Goal: Information Seeking & Learning: Find specific fact

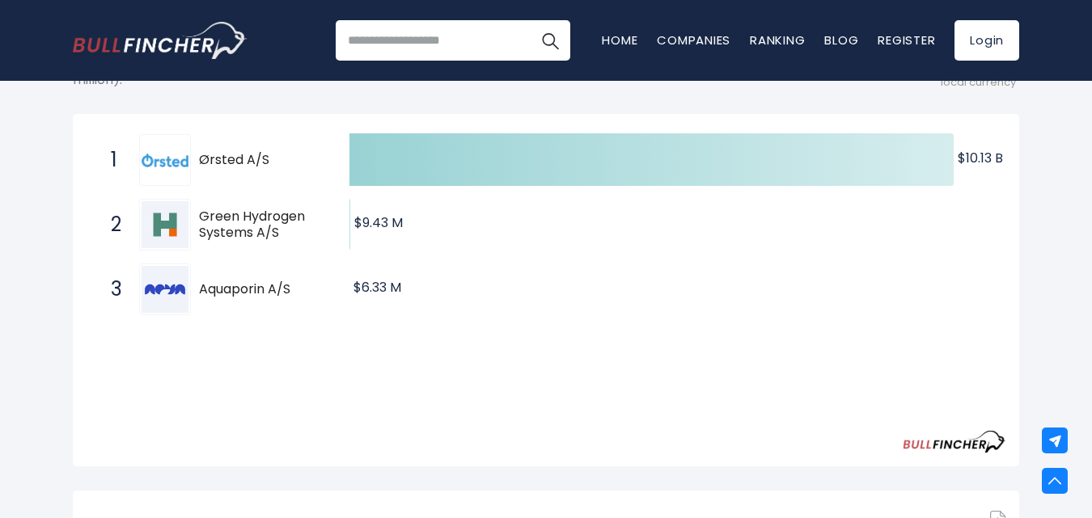
drag, startPoint x: 194, startPoint y: 146, endPoint x: 265, endPoint y: 154, distance: 71.5
click at [265, 154] on div "1 Ørsted A/S [DOMAIN_NAME]" at bounding box center [212, 160] width 218 height 52
drag, startPoint x: 199, startPoint y: 140, endPoint x: 253, endPoint y: 149, distance: 54.9
click at [253, 149] on div "1 Ørsted A/S [DOMAIN_NAME]" at bounding box center [212, 160] width 218 height 52
drag, startPoint x: 273, startPoint y: 146, endPoint x: 219, endPoint y: 152, distance: 53.8
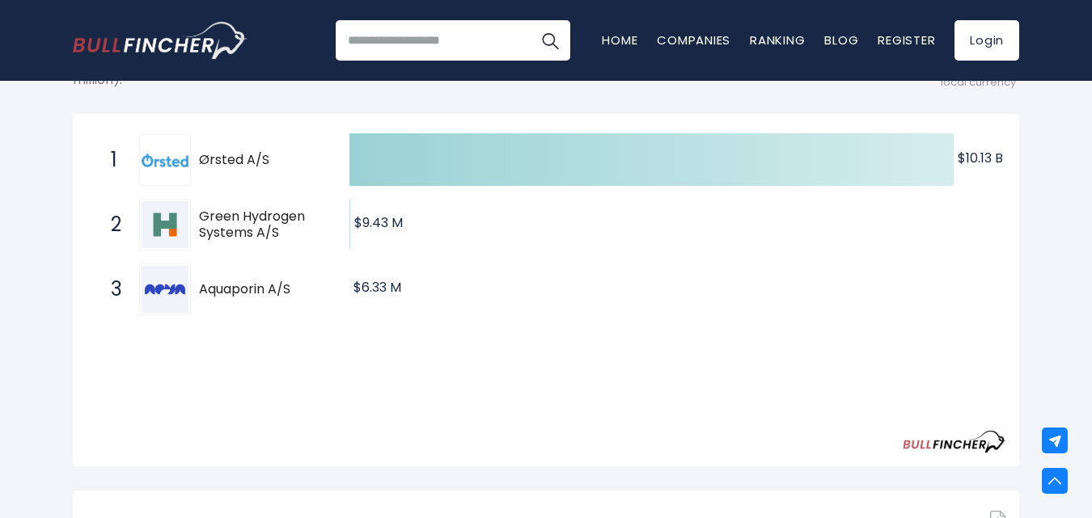
click at [219, 152] on div "1 Ørsted A/S ORSTED.CO" at bounding box center [212, 160] width 218 height 52
click at [230, 306] on div "3 Aquaporin A/S AQP.CO" at bounding box center [212, 290] width 218 height 52
drag, startPoint x: 195, startPoint y: 156, endPoint x: 277, endPoint y: 154, distance: 81.7
click at [270, 159] on div "1 Ørsted A/S ORSTED.CO" at bounding box center [212, 160] width 218 height 52
drag, startPoint x: 277, startPoint y: 153, endPoint x: 92, endPoint y: 154, distance: 185.2
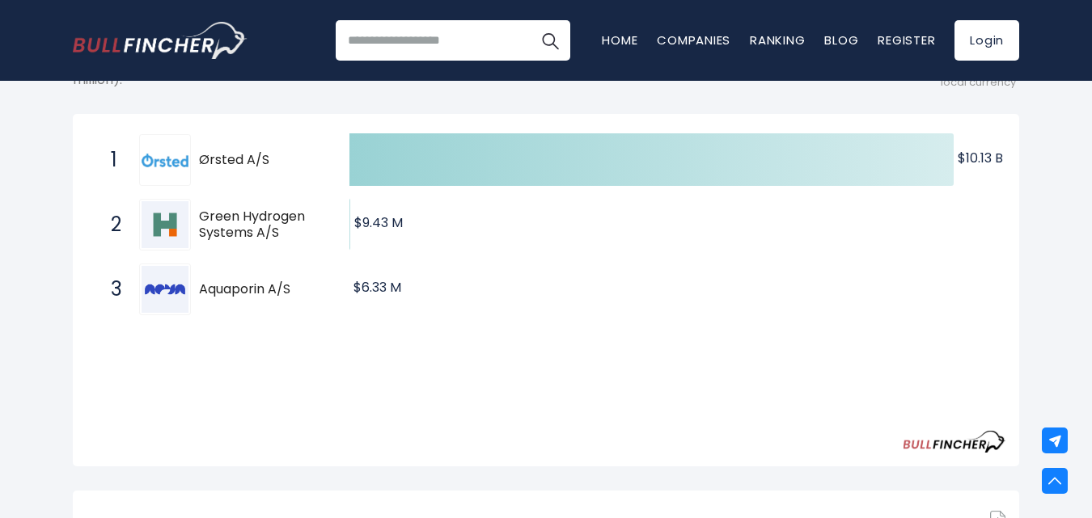
click at [94, 154] on div "Created with Highcharts 12.1.2 $10.13 B ​ $10.13 B $9.43 M ​ $9.43 M $6.33 M ​ …" at bounding box center [546, 225] width 919 height 194
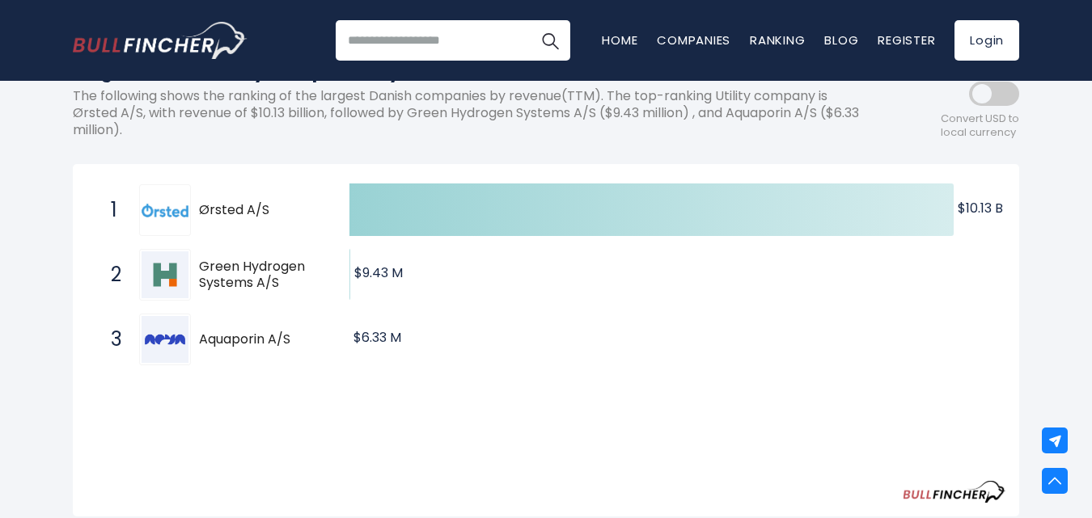
scroll to position [83, 0]
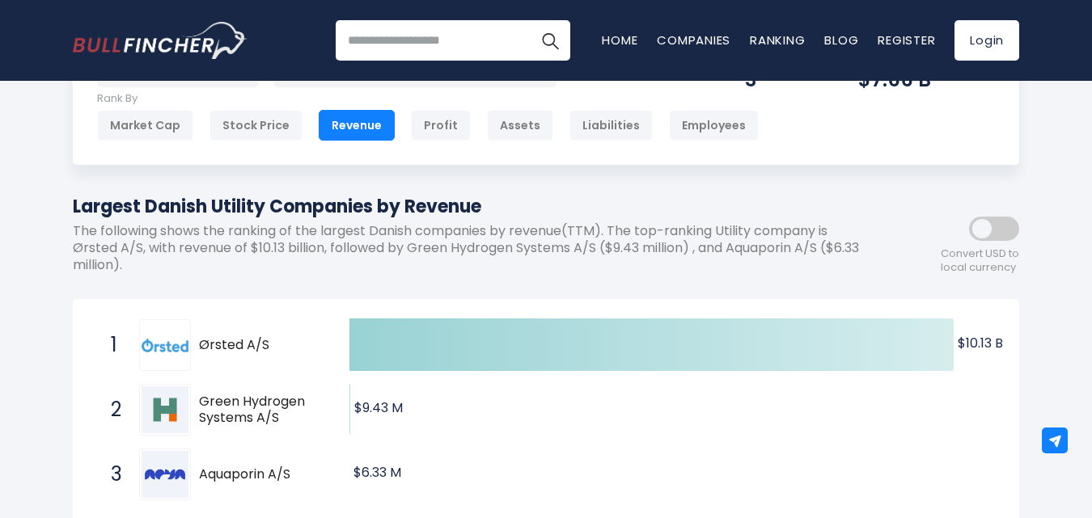
drag, startPoint x: 201, startPoint y: 326, endPoint x: 305, endPoint y: 329, distance: 104.4
click at [305, 329] on div "1 Ørsted A/S ORSTED.CO" at bounding box center [212, 345] width 218 height 52
drag, startPoint x: 272, startPoint y: 327, endPoint x: 263, endPoint y: 315, distance: 14.4
click at [279, 322] on div "1 Ørsted A/S ORSTED.CO" at bounding box center [212, 345] width 218 height 52
click at [260, 315] on div "Created with Highcharts 12.1.2 $10.13 B ​ $10.13 B $9.43 M ​ $9.43 M $6.33 M ​ …" at bounding box center [546, 410] width 919 height 194
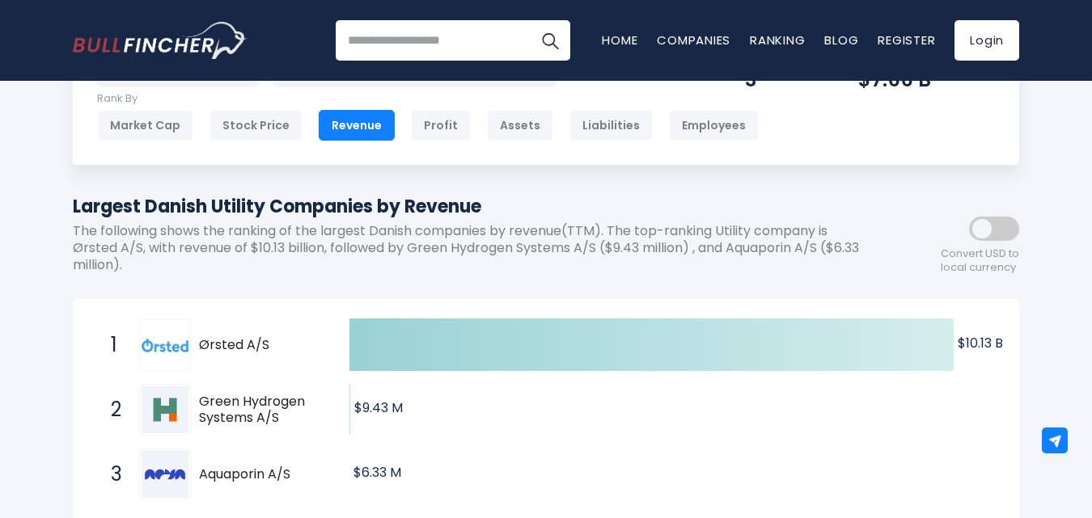
drag, startPoint x: 192, startPoint y: 330, endPoint x: 332, endPoint y: 343, distance: 141.3
click at [332, 343] on span "1 Ørsted A/S ORSTED.CO" at bounding box center [216, 345] width 243 height 60
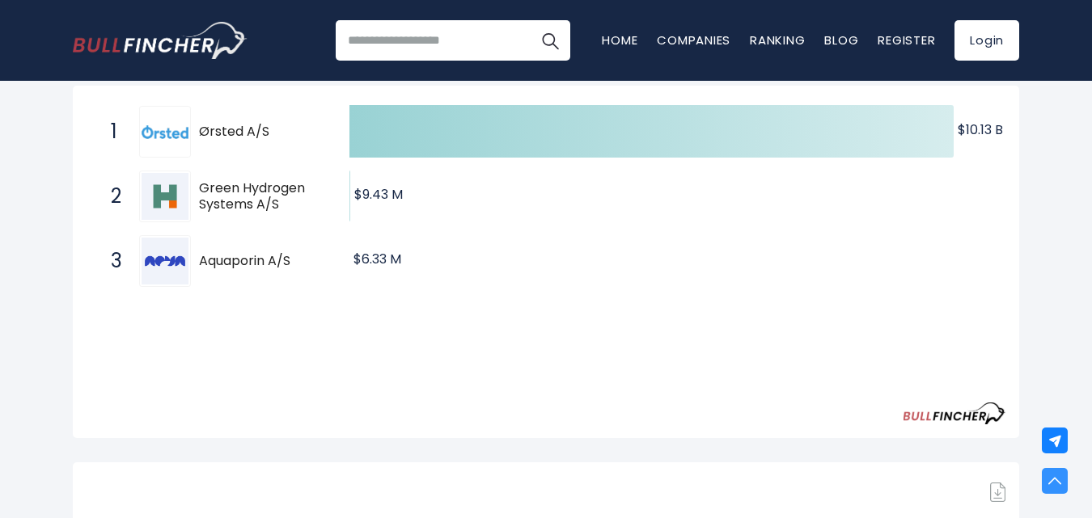
scroll to position [319, 0]
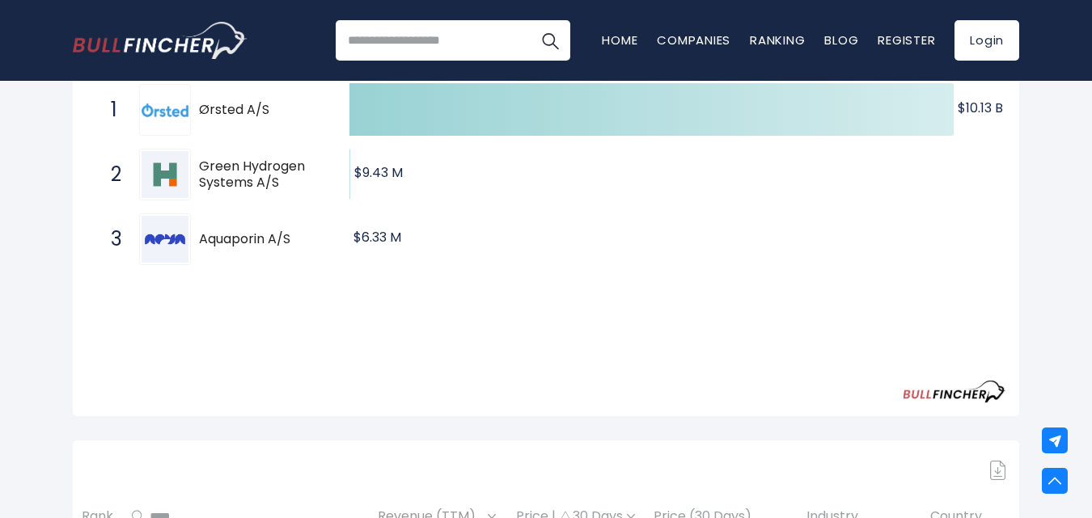
drag, startPoint x: 196, startPoint y: 226, endPoint x: 522, endPoint y: 112, distance: 346.0
click at [356, 231] on div "Created with Highcharts 12.1.2 $10.13 B ​ $10.13 B $9.43 M ​ $9.43 M $6.33 M ​ …" at bounding box center [546, 175] width 919 height 194
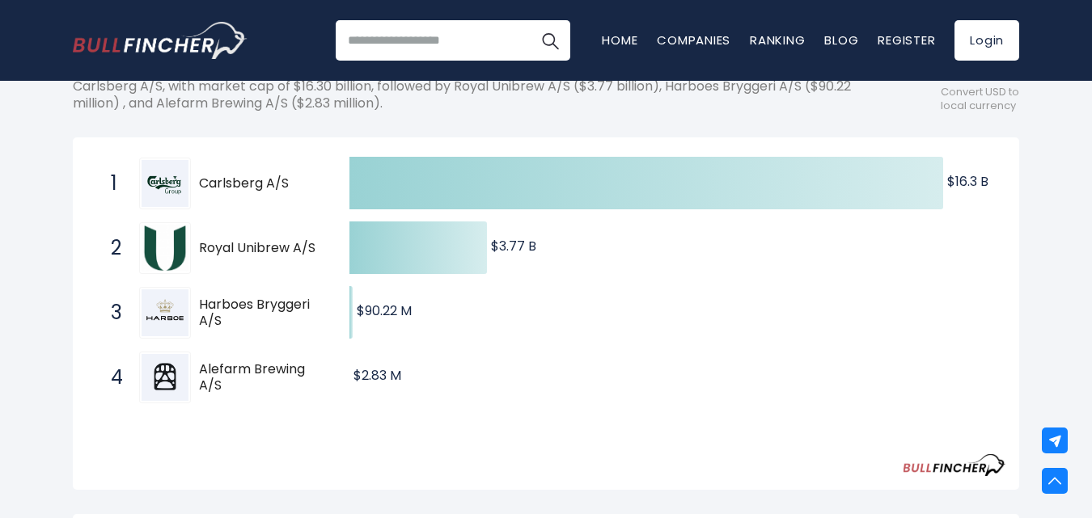
scroll to position [239, 0]
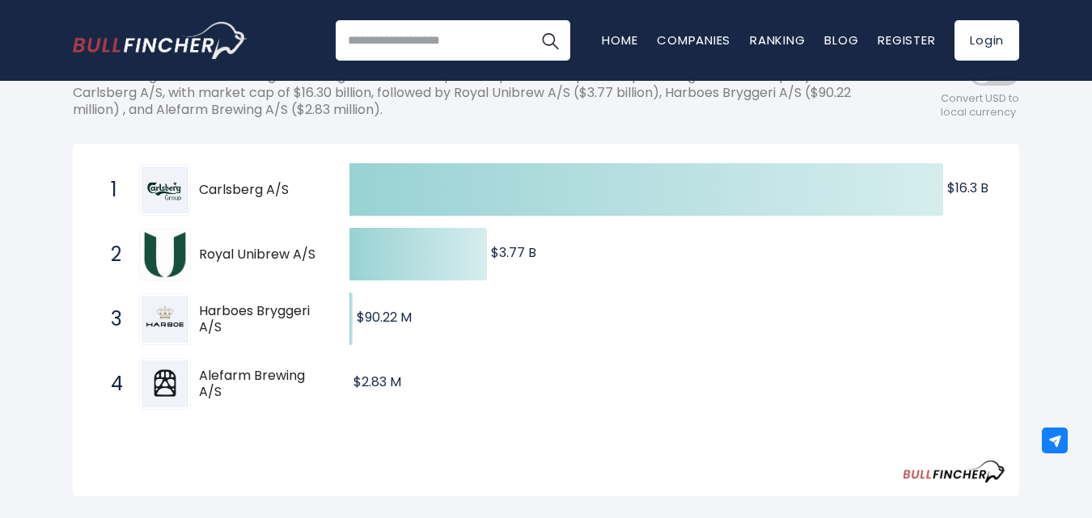
drag, startPoint x: 196, startPoint y: 178, endPoint x: 281, endPoint y: 187, distance: 86.2
click at [281, 187] on div "1 Carlsberg A/S [PERSON_NAME][DOMAIN_NAME]" at bounding box center [212, 190] width 218 height 52
drag, startPoint x: 203, startPoint y: 178, endPoint x: 328, endPoint y: 173, distance: 124.6
click at [328, 173] on span "1 Carlsberg A/S [PERSON_NAME][DOMAIN_NAME]" at bounding box center [216, 190] width 243 height 60
drag, startPoint x: 307, startPoint y: 182, endPoint x: 161, endPoint y: 179, distance: 146.4
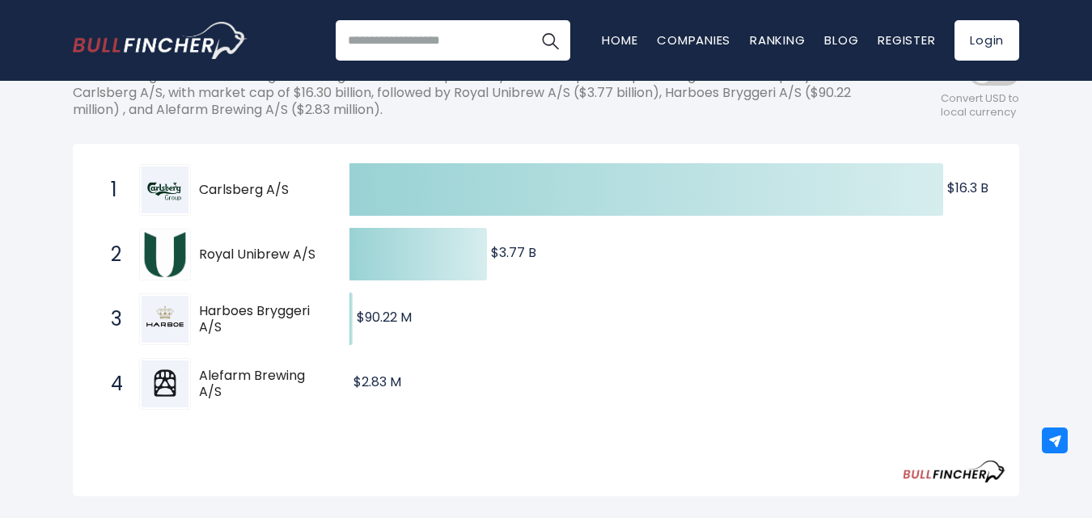
click at [163, 179] on div "1 Carlsberg A/S [PERSON_NAME][DOMAIN_NAME]" at bounding box center [212, 190] width 218 height 52
